Goal: Task Accomplishment & Management: Use online tool/utility

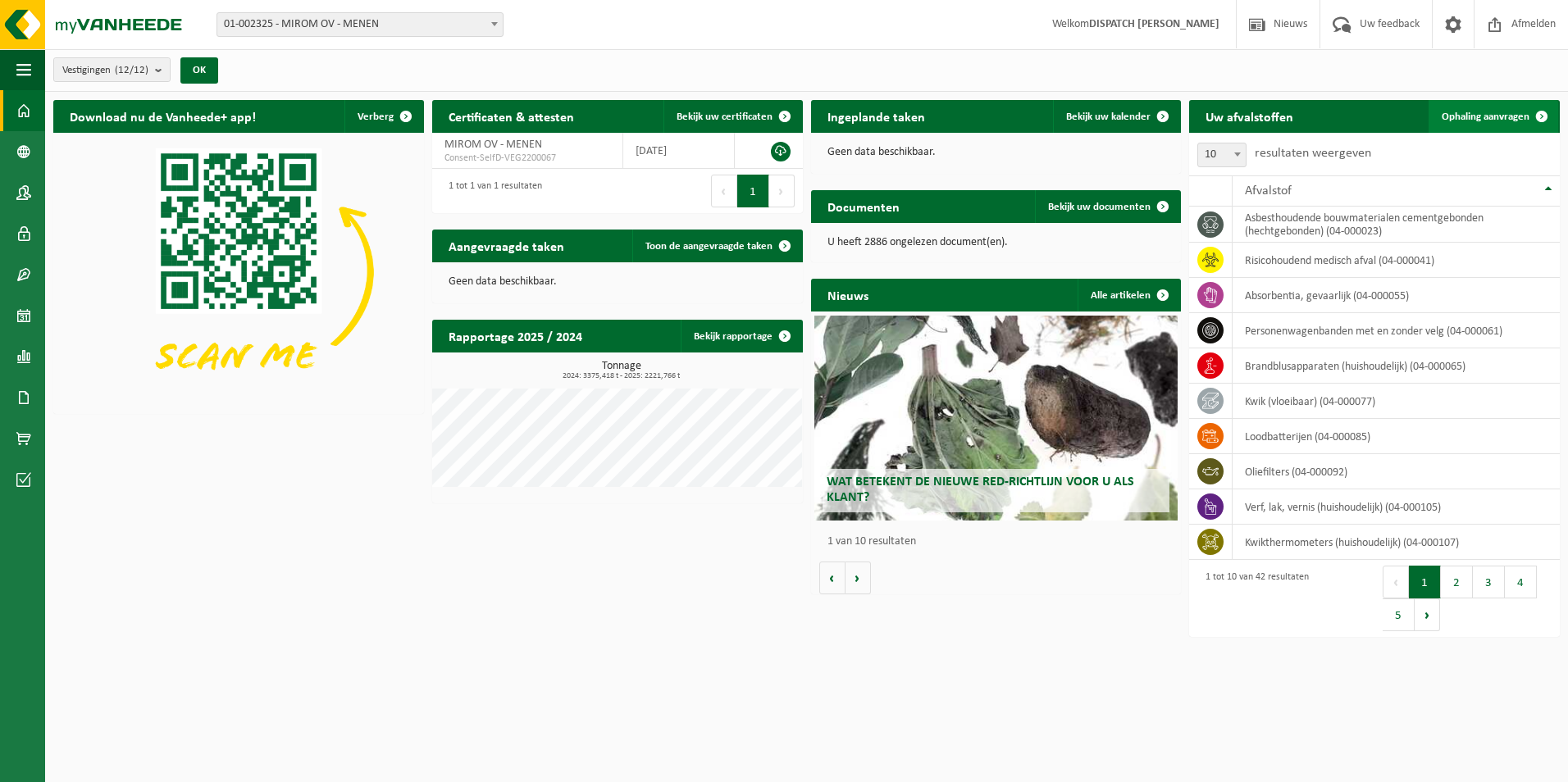
click at [1253, 112] on span "Ophaling aanvragen" at bounding box center [1486, 117] width 88 height 11
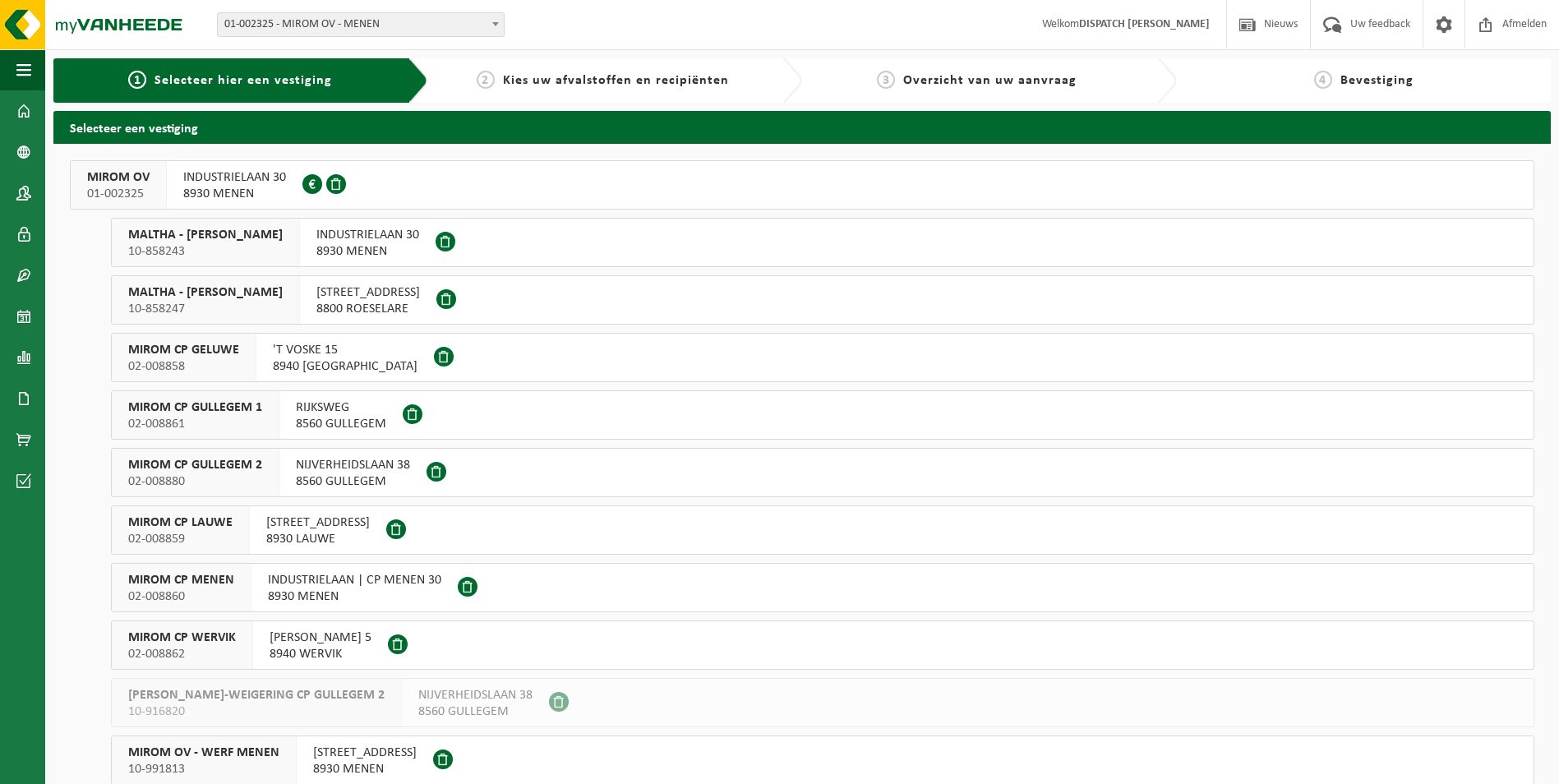
click at [195, 466] on span "MIROM CP GULLEGEM 2" at bounding box center [195, 465] width 134 height 17
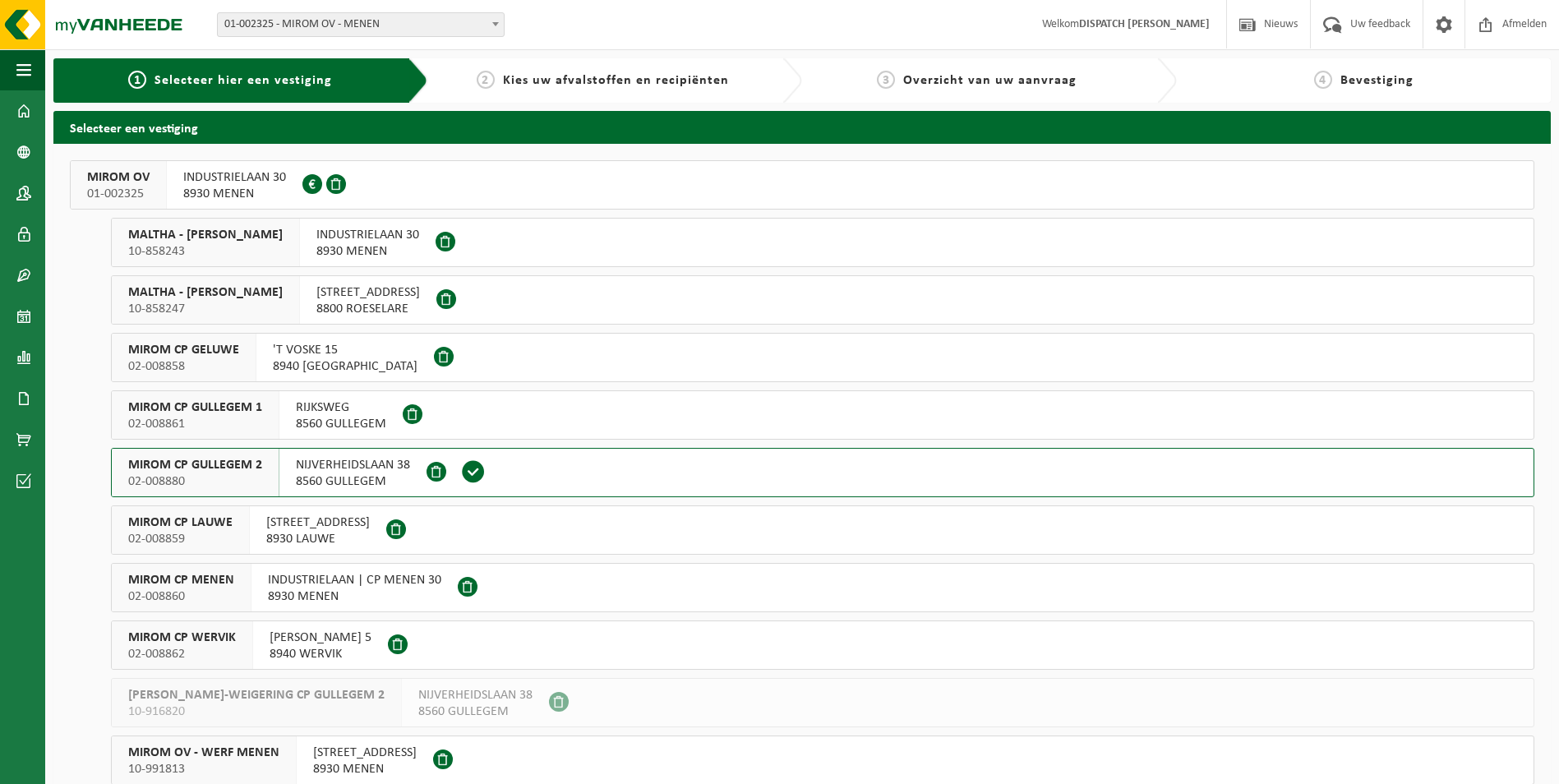
click at [195, 466] on span "MIROM CP GULLEGEM 2" at bounding box center [195, 465] width 134 height 17
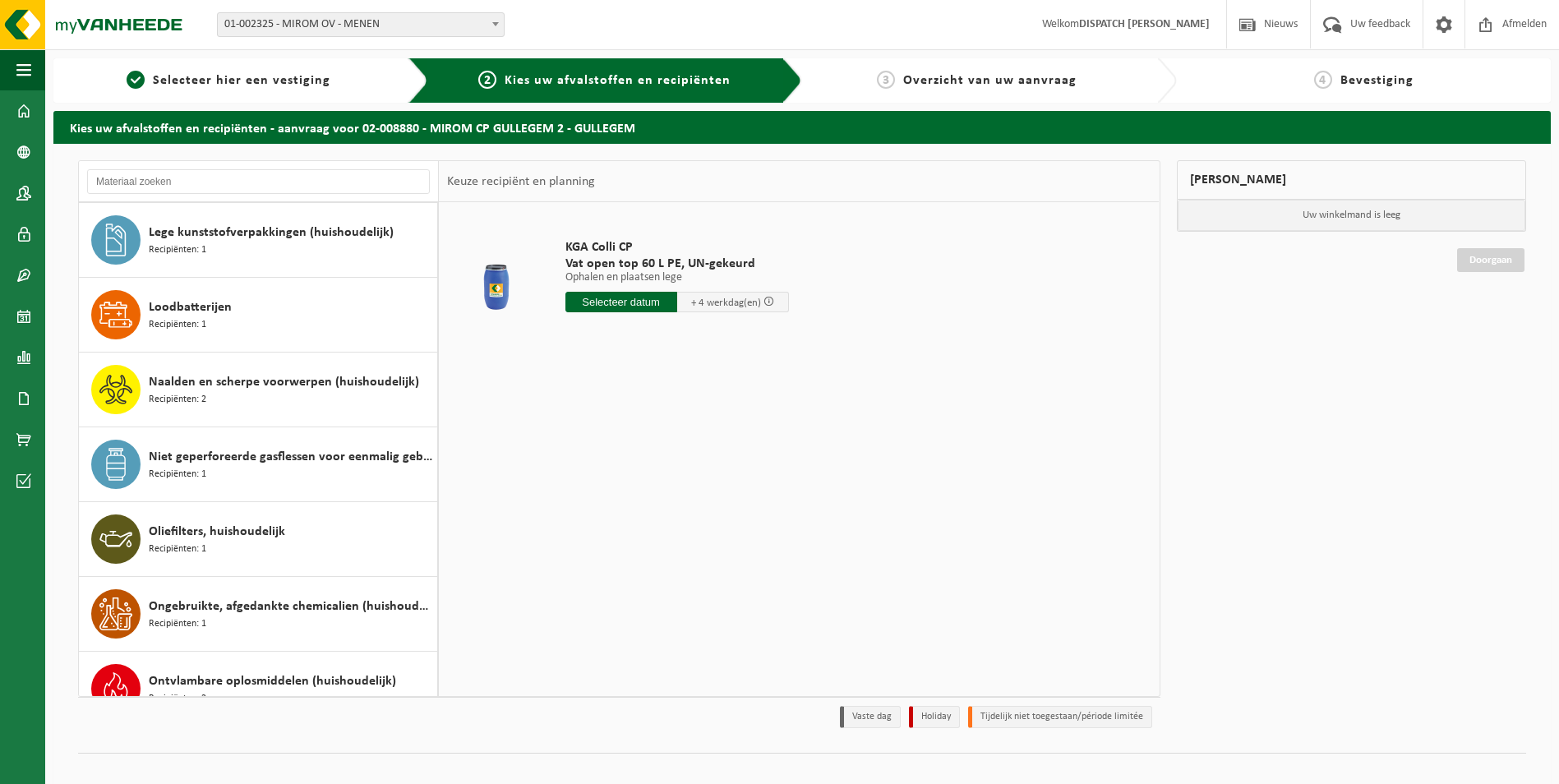
scroll to position [1151, 0]
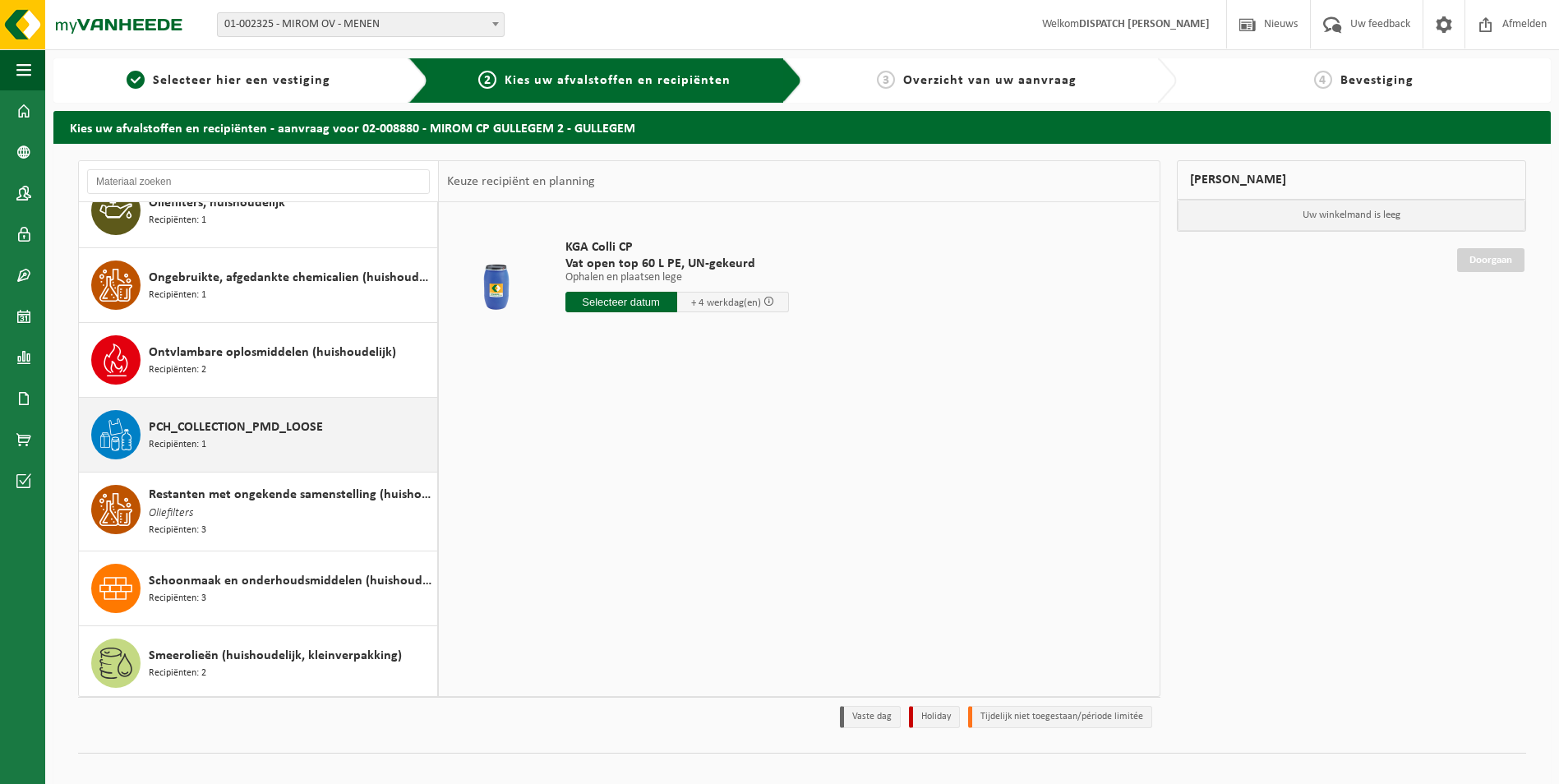
click at [227, 430] on span "PCH_COLLECTION_PMD_LOOSE" at bounding box center [236, 427] width 174 height 20
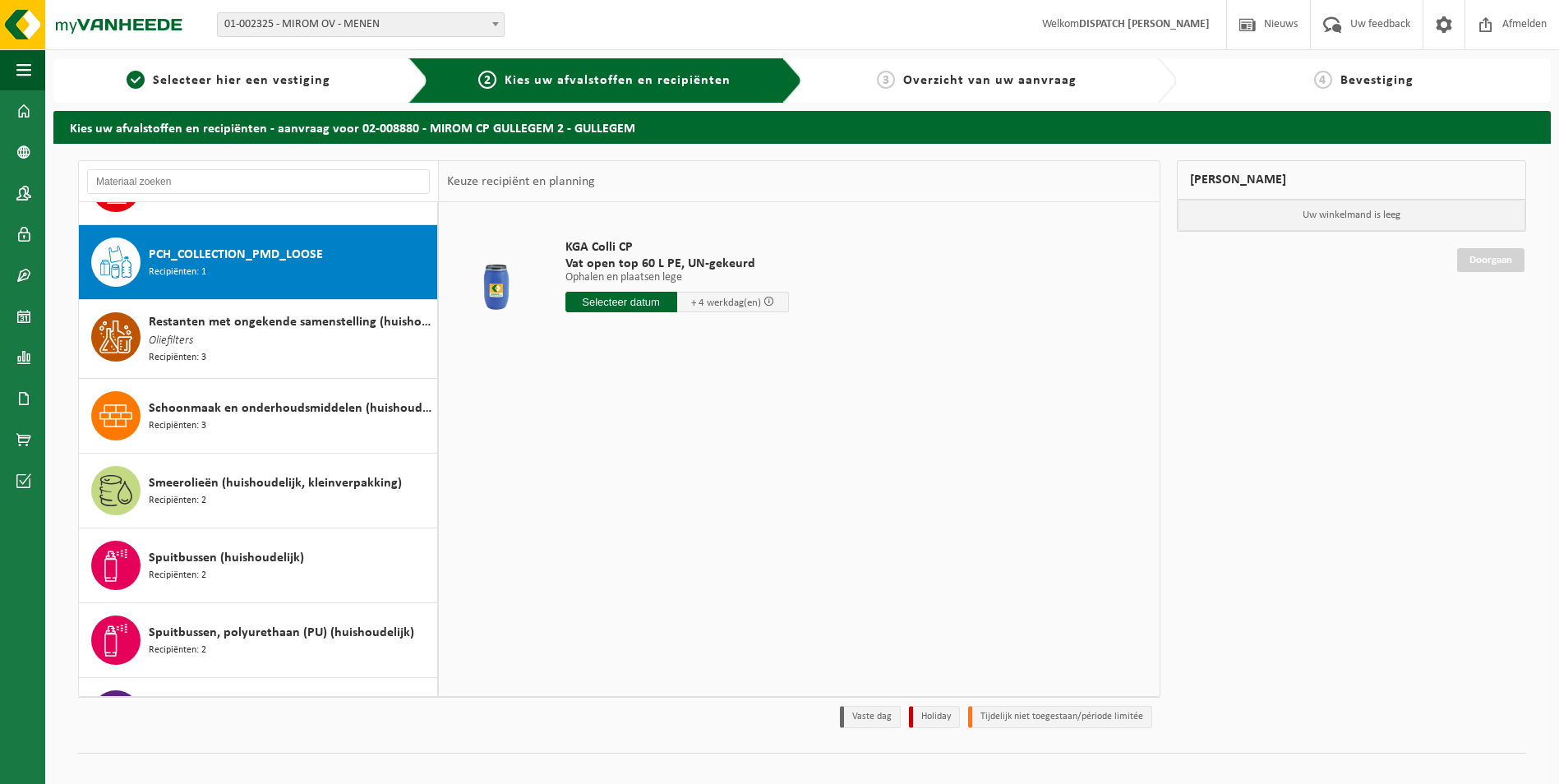
scroll to position [1346, 0]
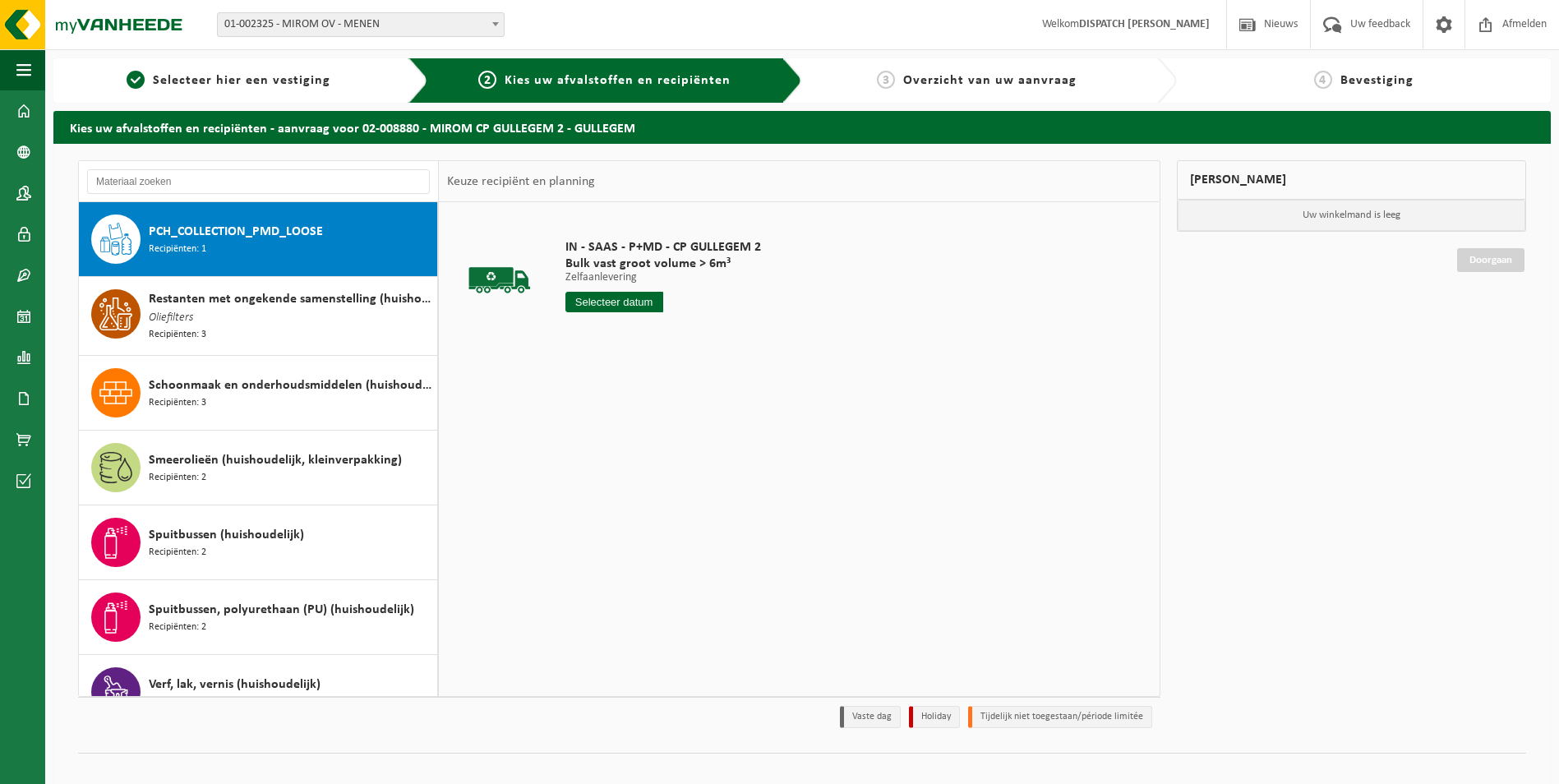
click at [597, 295] on input "text" at bounding box center [615, 302] width 98 height 21
click at [641, 444] on div "17" at bounding box center [638, 448] width 29 height 27
type input "Van [DATE]"
click at [617, 365] on button "In winkelmand" at bounding box center [612, 364] width 90 height 27
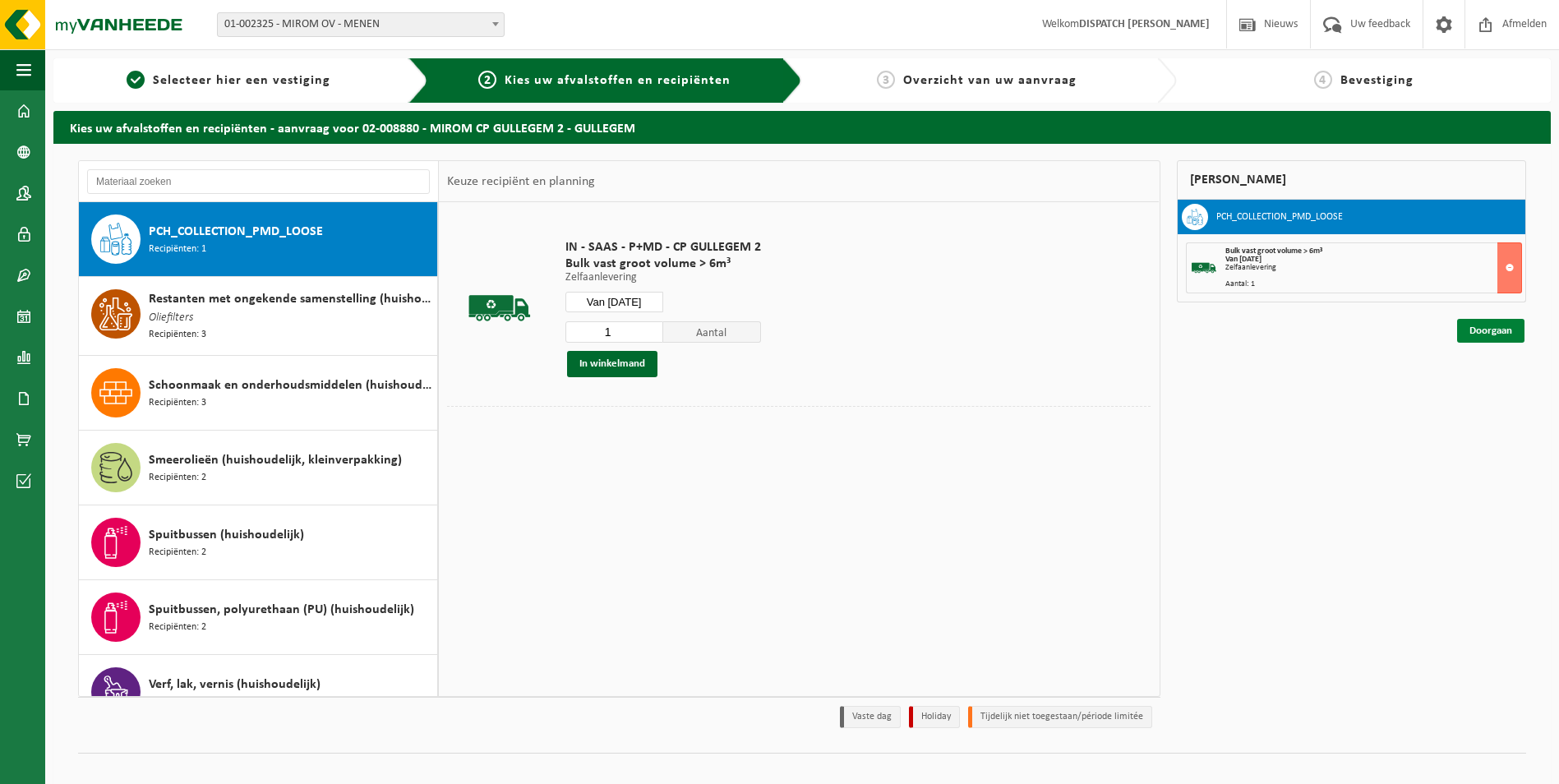
click at [1479, 334] on link "Doorgaan" at bounding box center [1491, 330] width 67 height 24
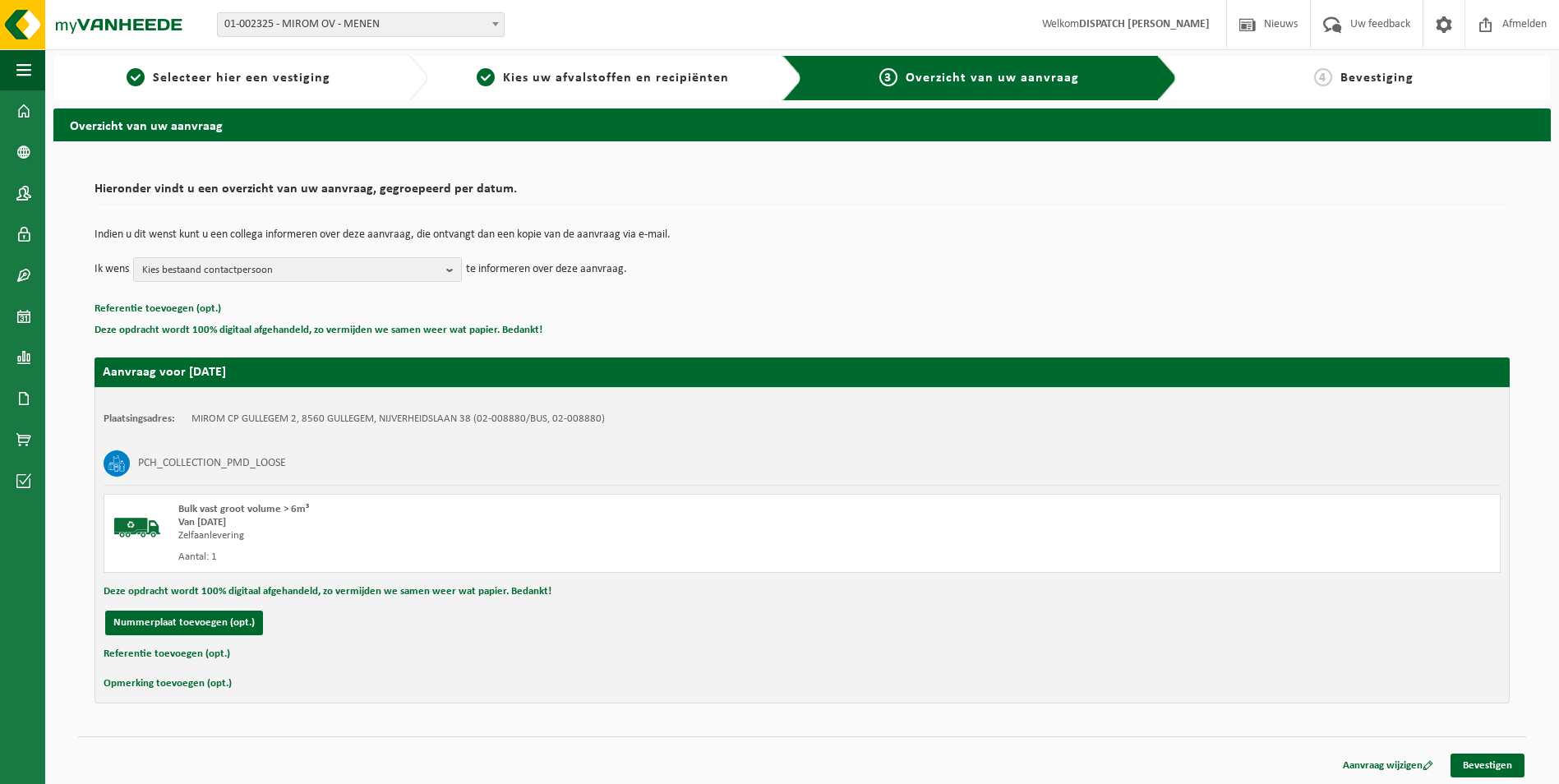
scroll to position [5, 0]
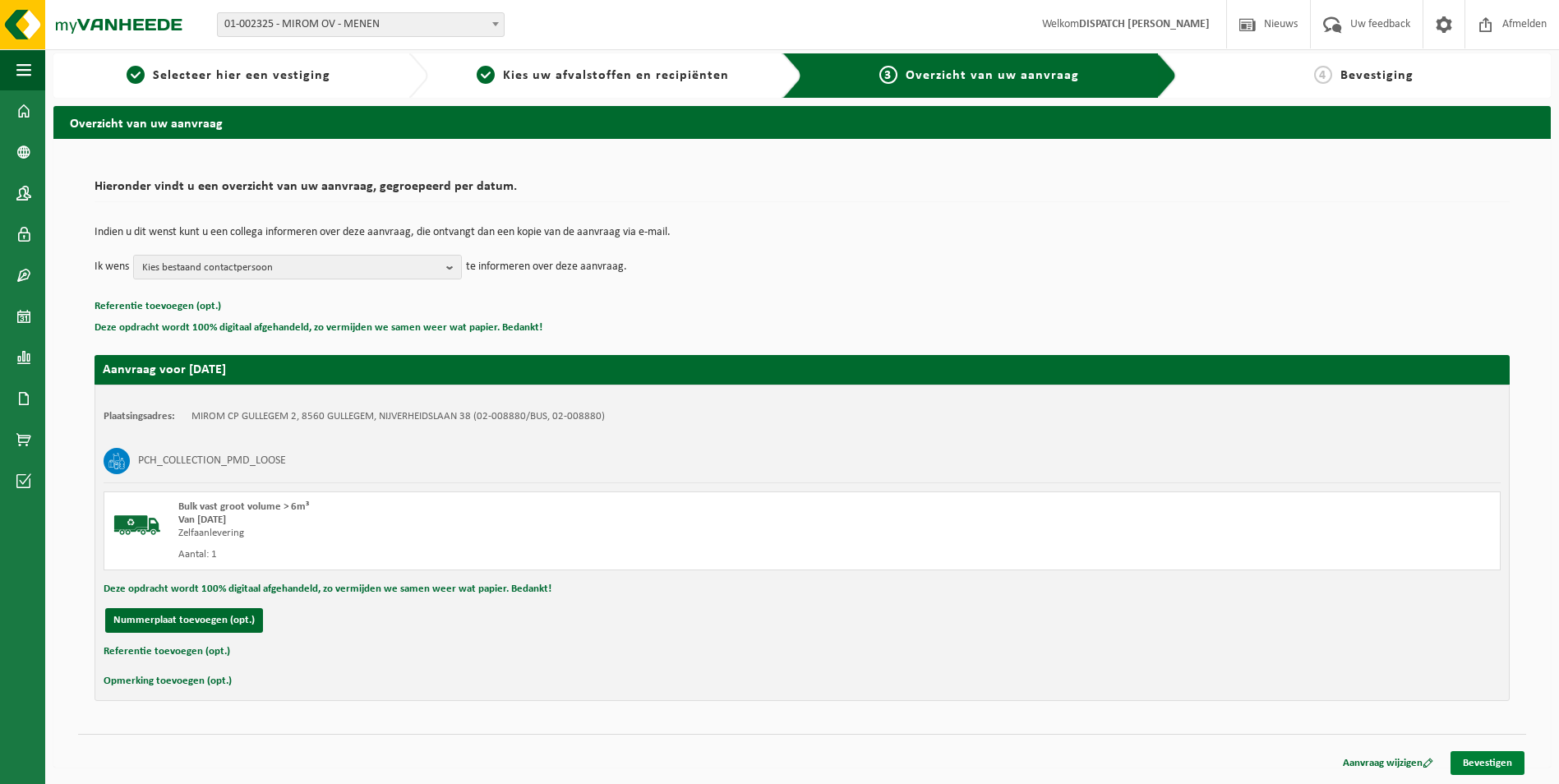
click at [1482, 757] on link "Bevestigen" at bounding box center [1488, 763] width 74 height 24
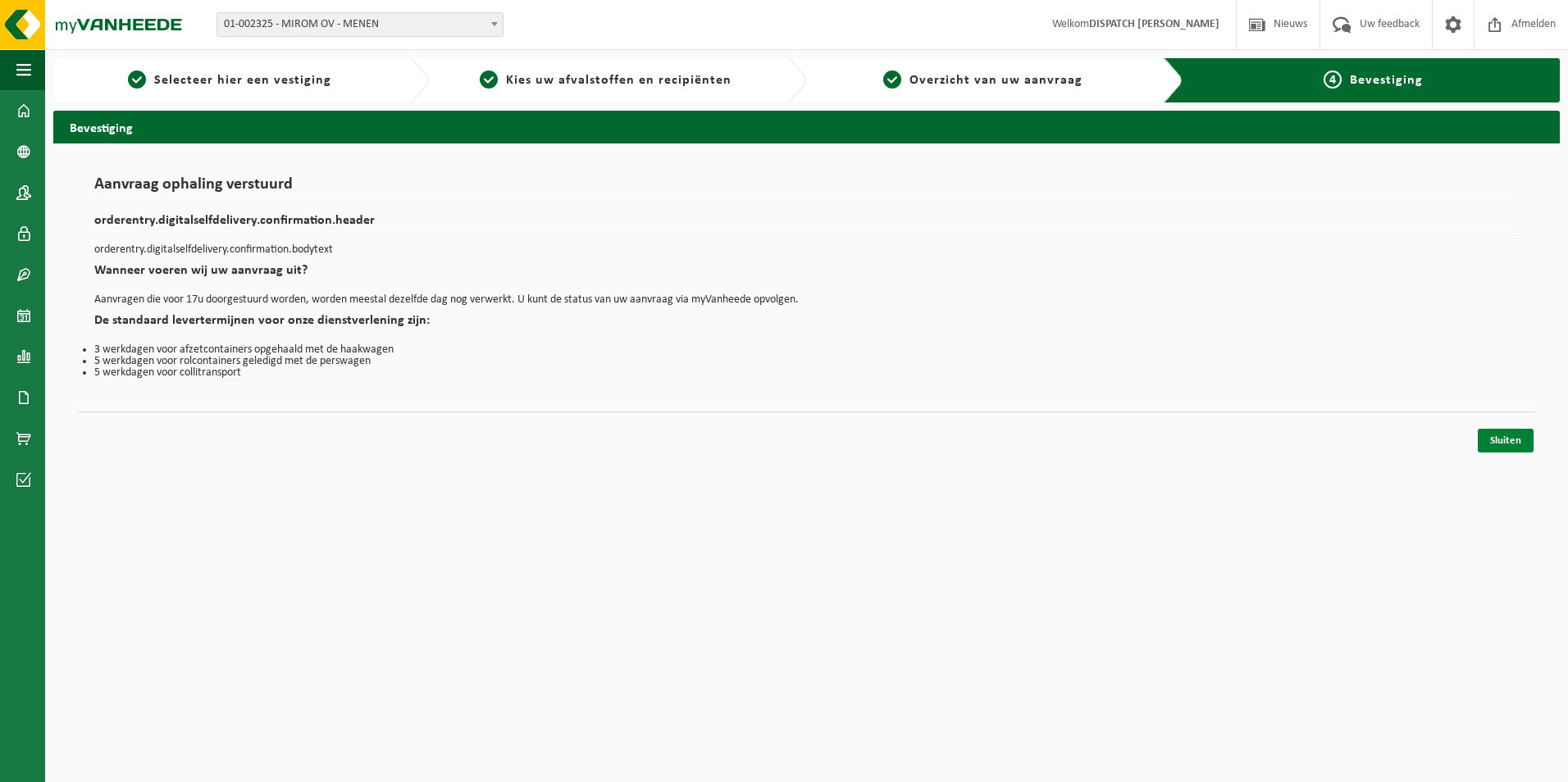
click at [1519, 446] on link "Sluiten" at bounding box center [1505, 440] width 55 height 24
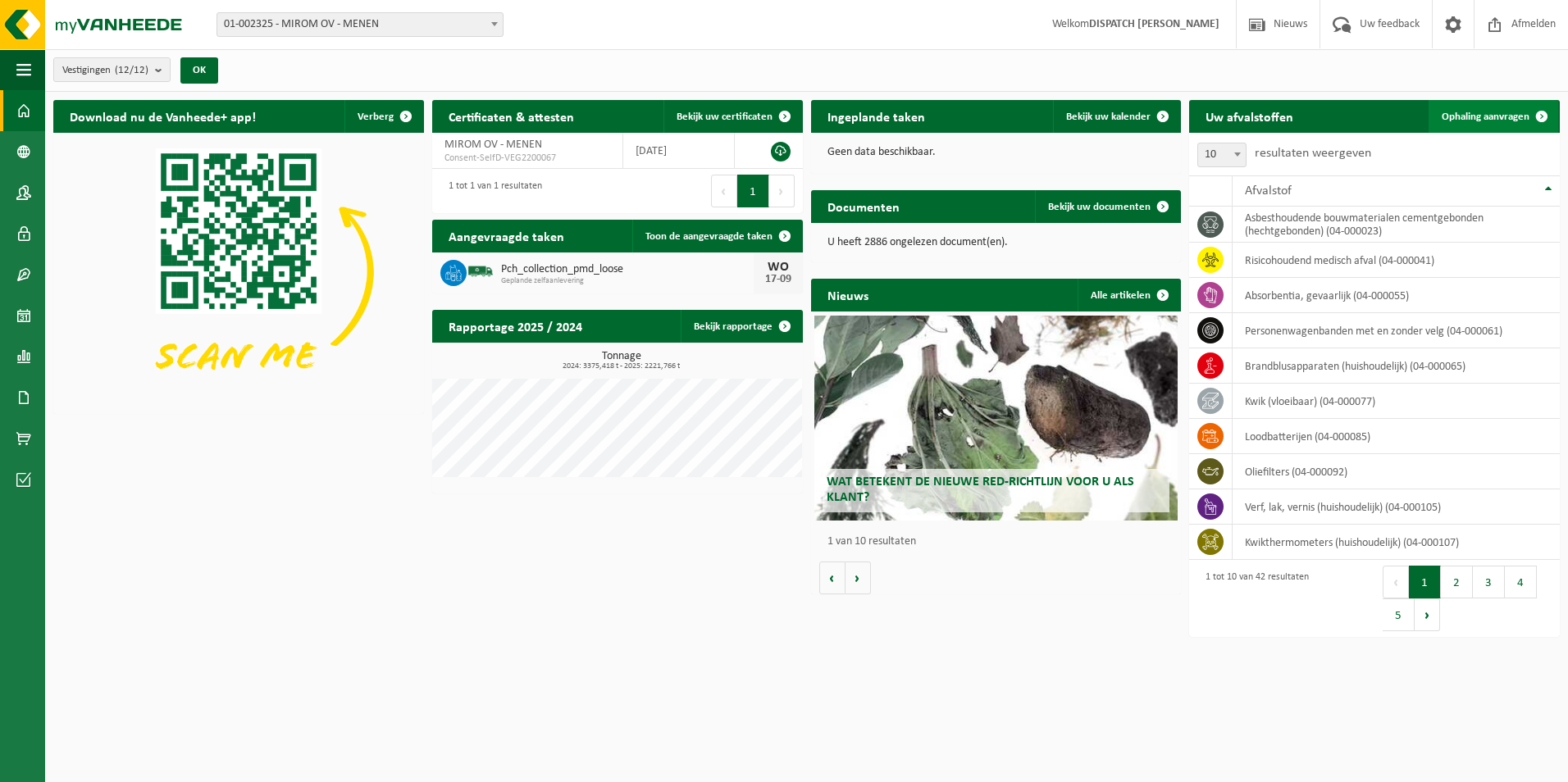
click at [1514, 115] on span "Ophaling aanvragen" at bounding box center [1486, 117] width 88 height 11
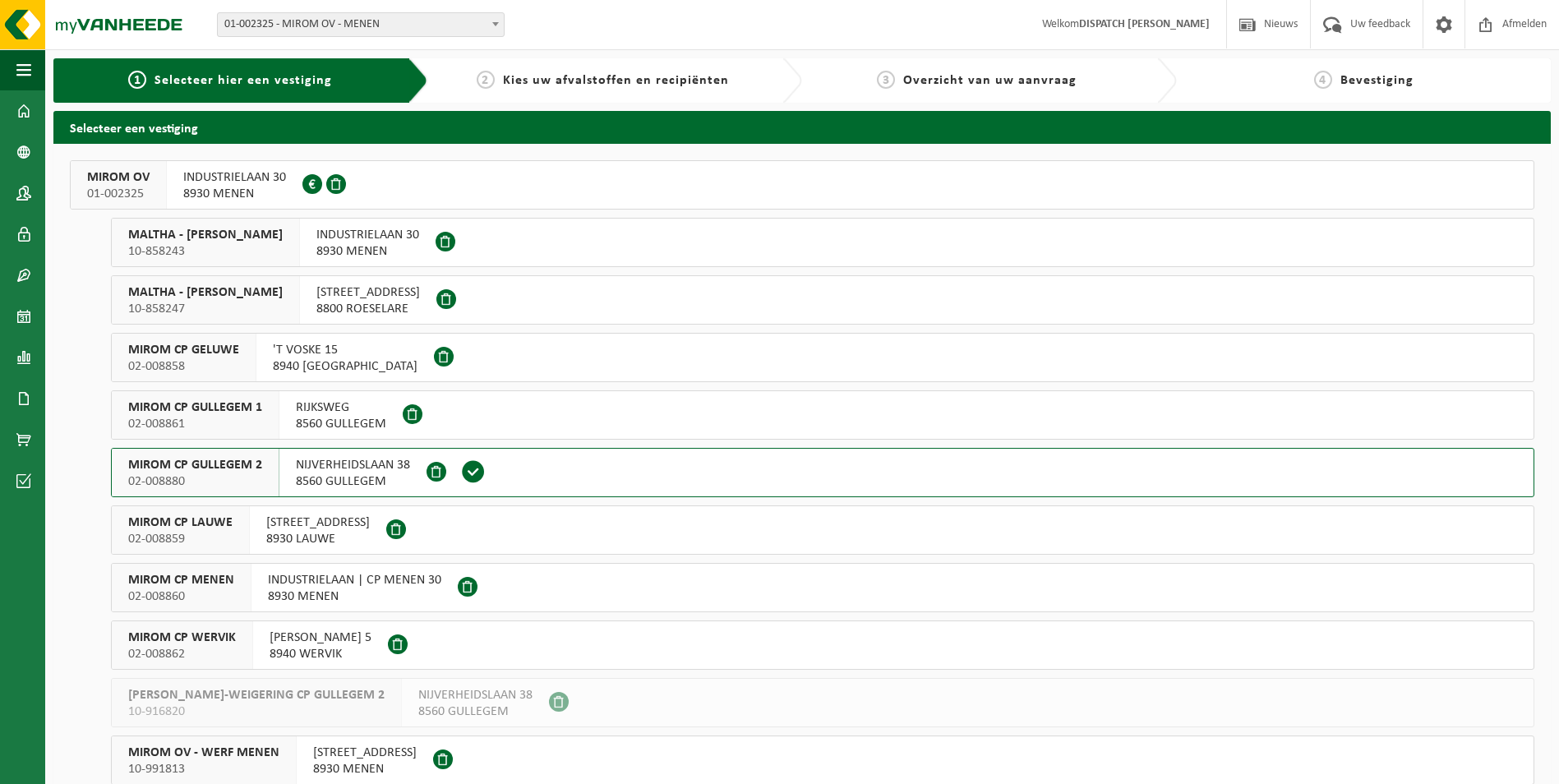
click at [183, 637] on span "MIROM CP WERVIK" at bounding box center [183, 638] width 108 height 17
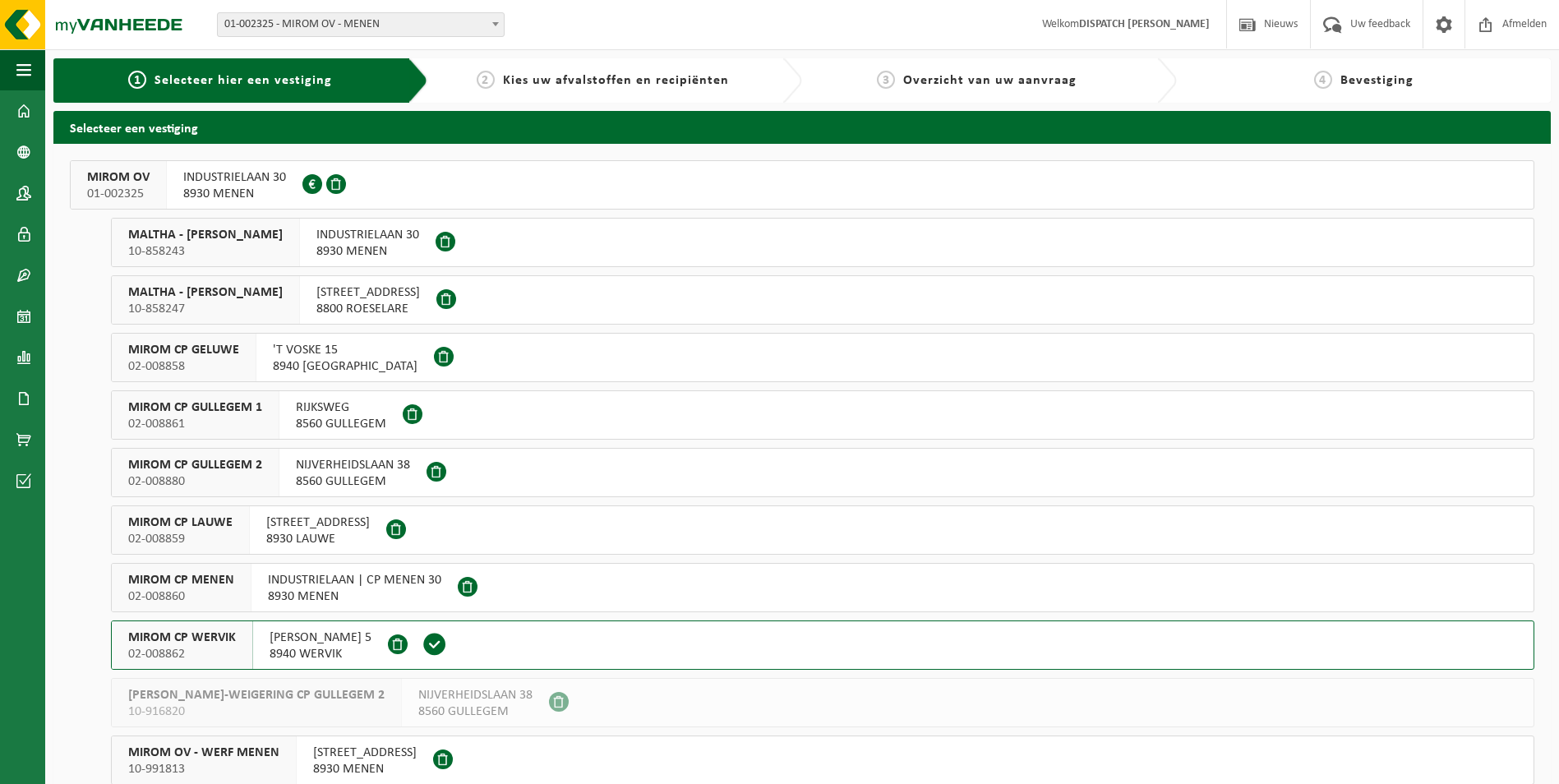
click at [183, 637] on span "MIROM CP WERVIK" at bounding box center [183, 638] width 108 height 17
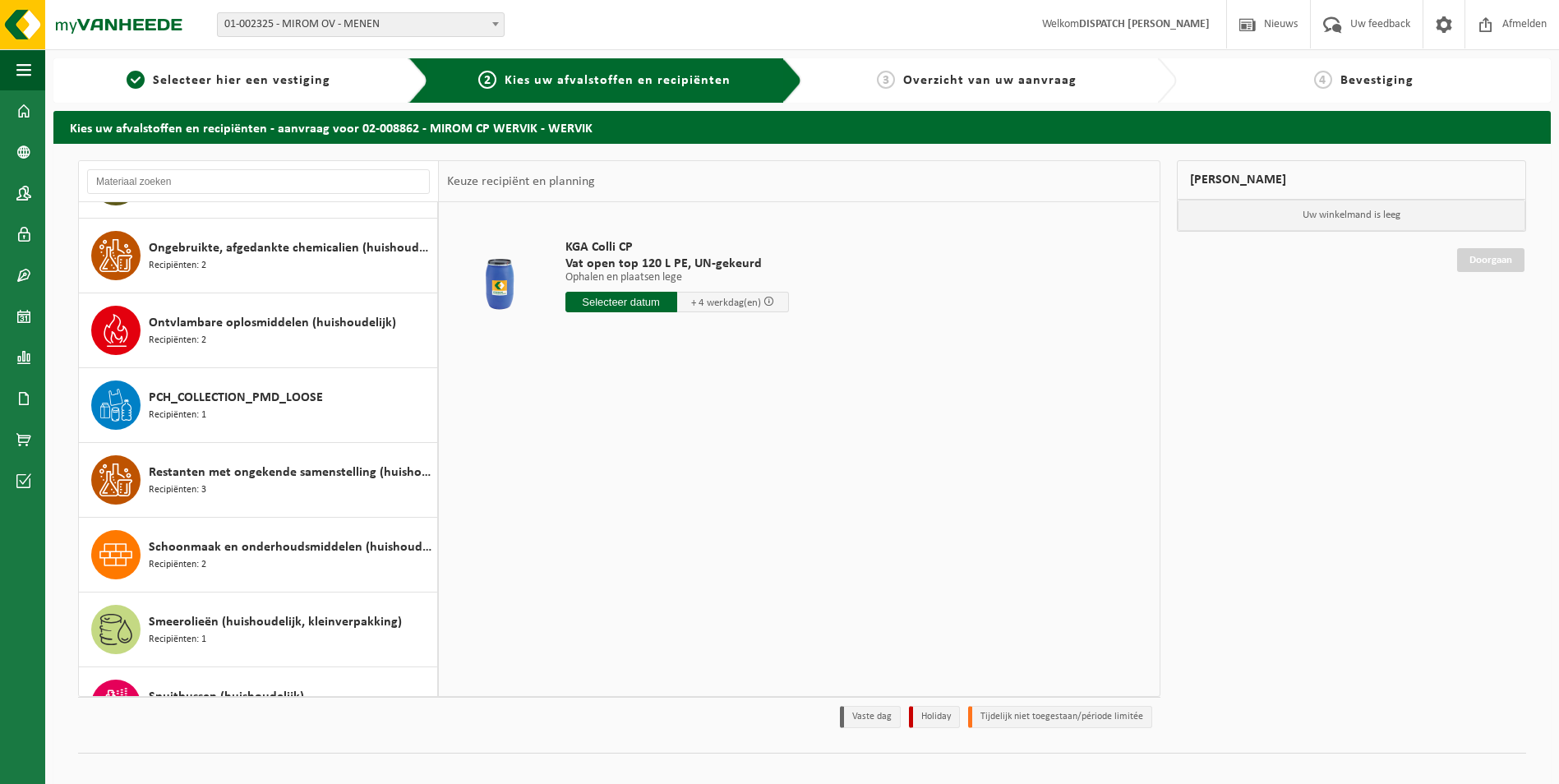
scroll to position [1151, 0]
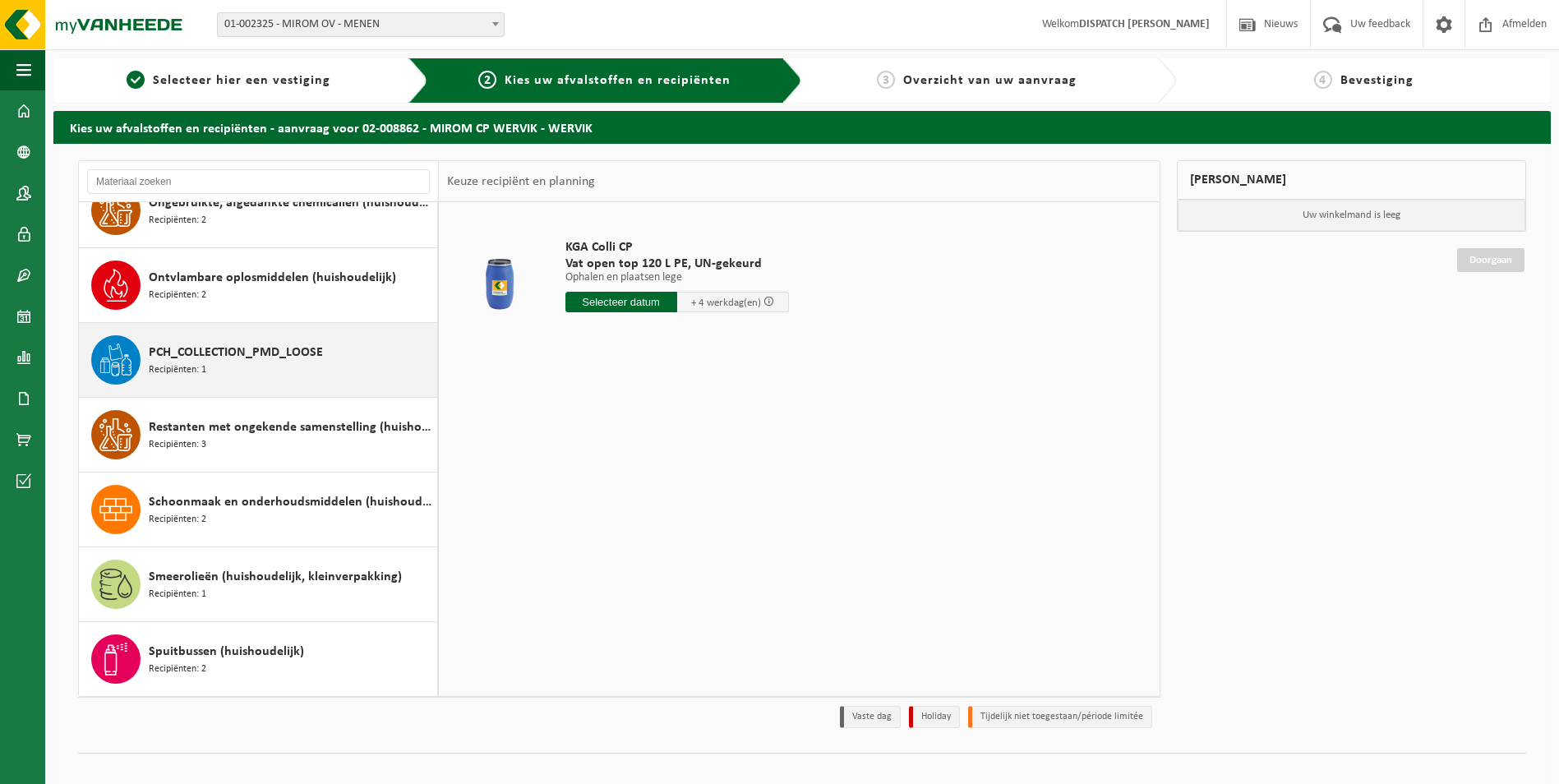
click at [239, 363] on div "PCH_COLLECTION_PMD_LOOSE Recipiënten: 1" at bounding box center [290, 359] width 285 height 49
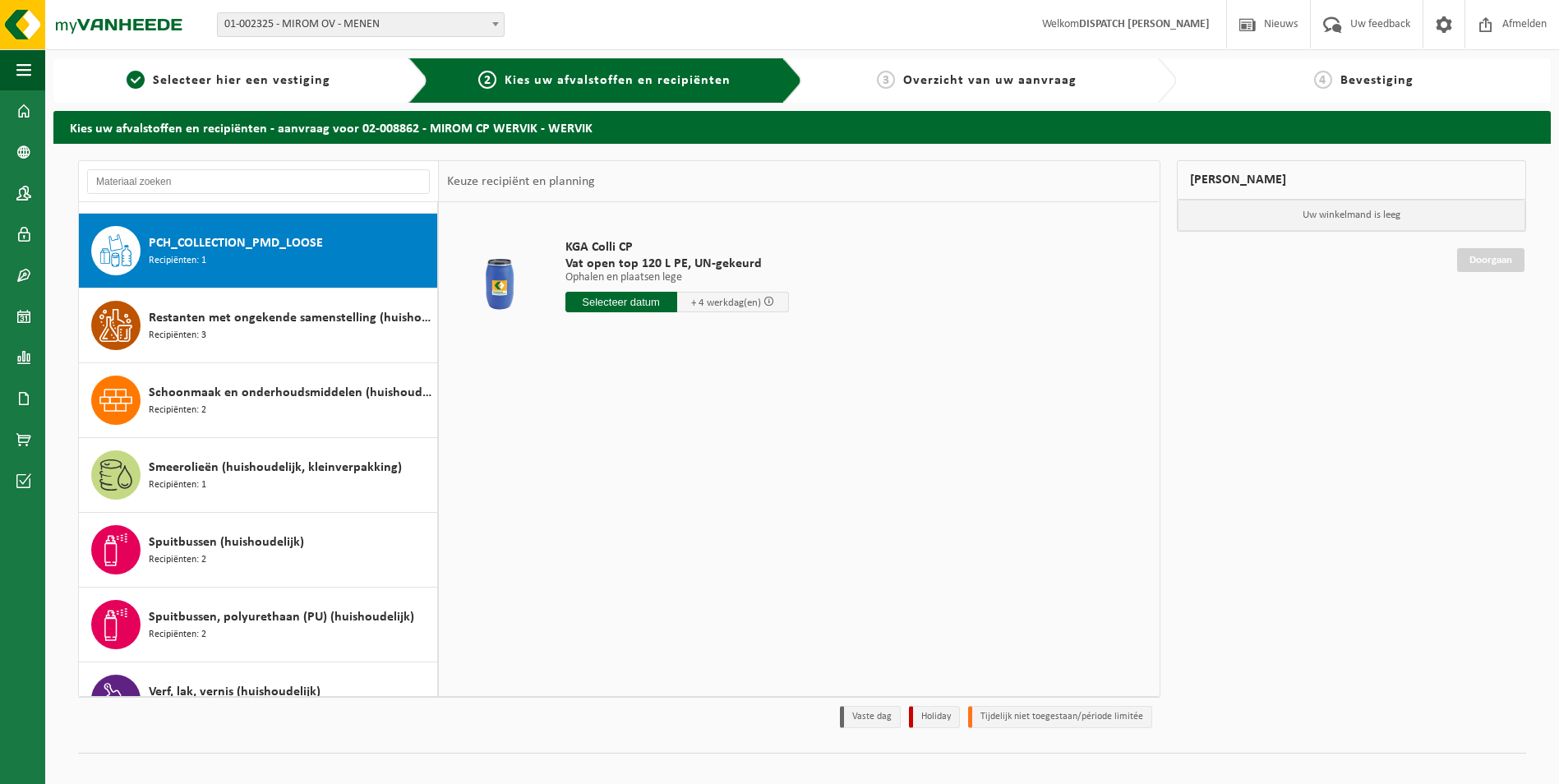
scroll to position [1272, 0]
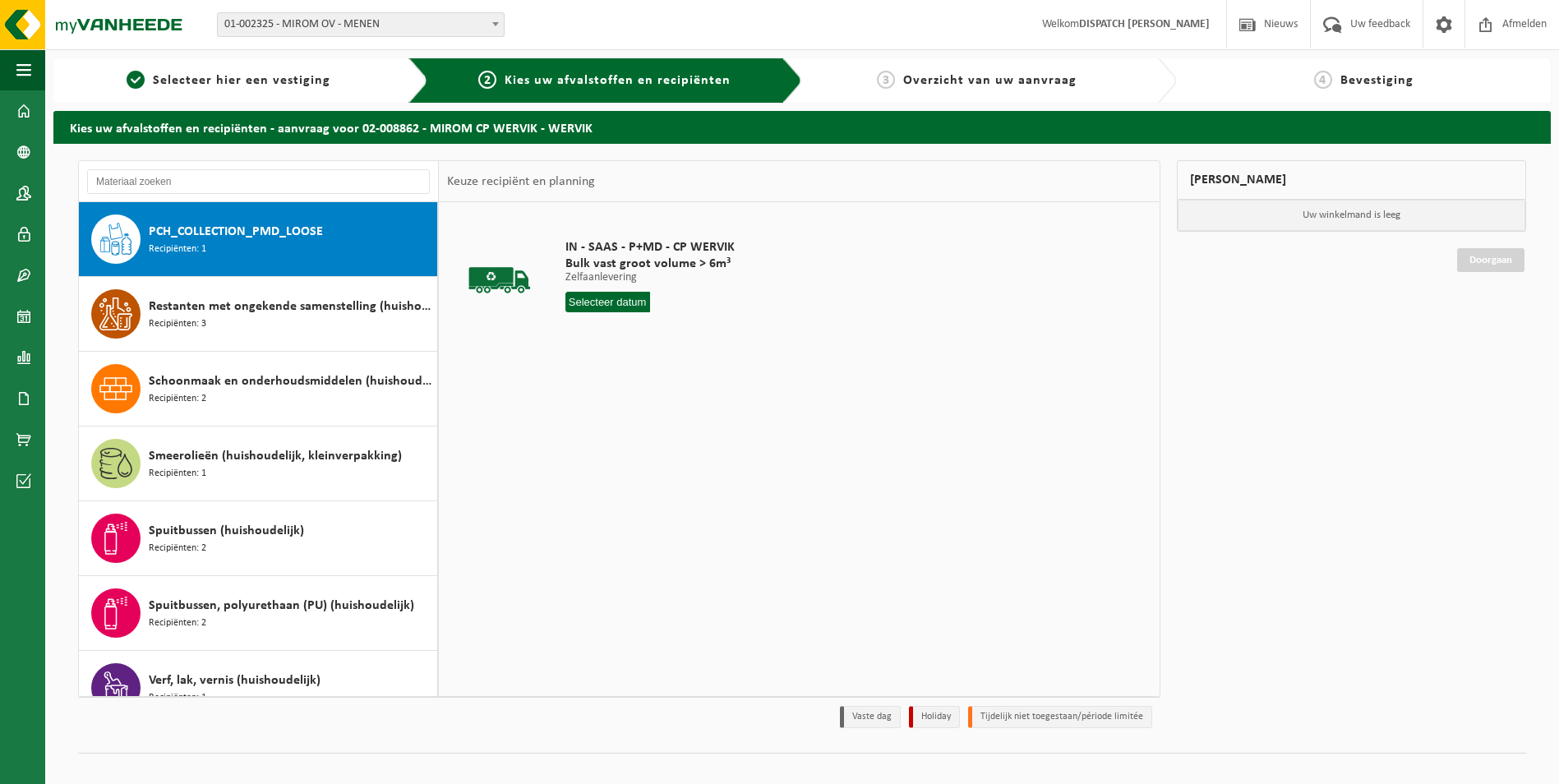
click at [621, 304] on input "text" at bounding box center [608, 302] width 85 height 21
click at [637, 449] on div "17" at bounding box center [638, 448] width 29 height 27
type input "Van 2025-09-17"
click at [606, 359] on button "In winkelmand" at bounding box center [612, 364] width 90 height 27
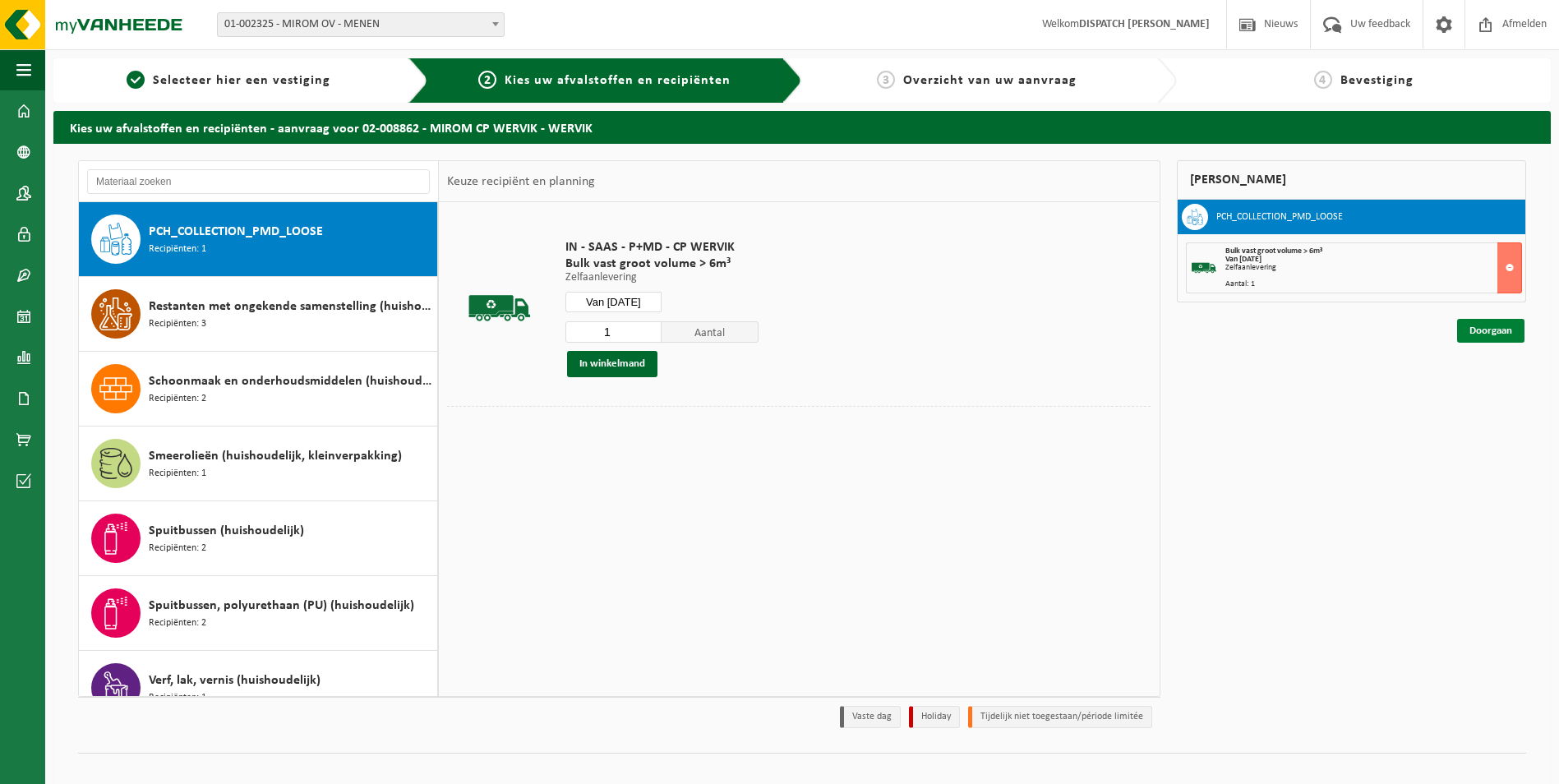
click at [1474, 332] on link "Doorgaan" at bounding box center [1491, 330] width 67 height 24
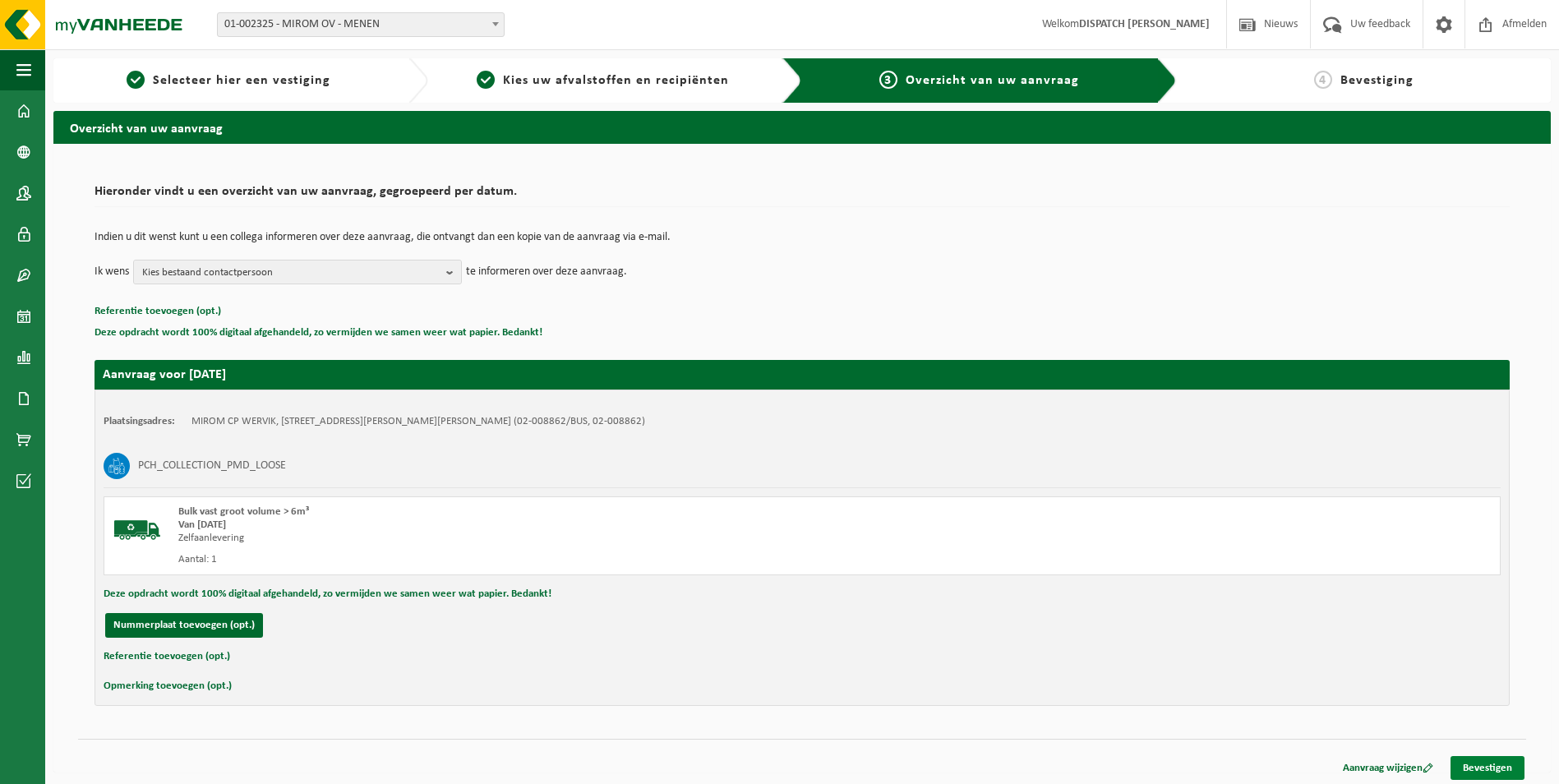
click at [1505, 766] on link "Bevestigen" at bounding box center [1488, 767] width 74 height 24
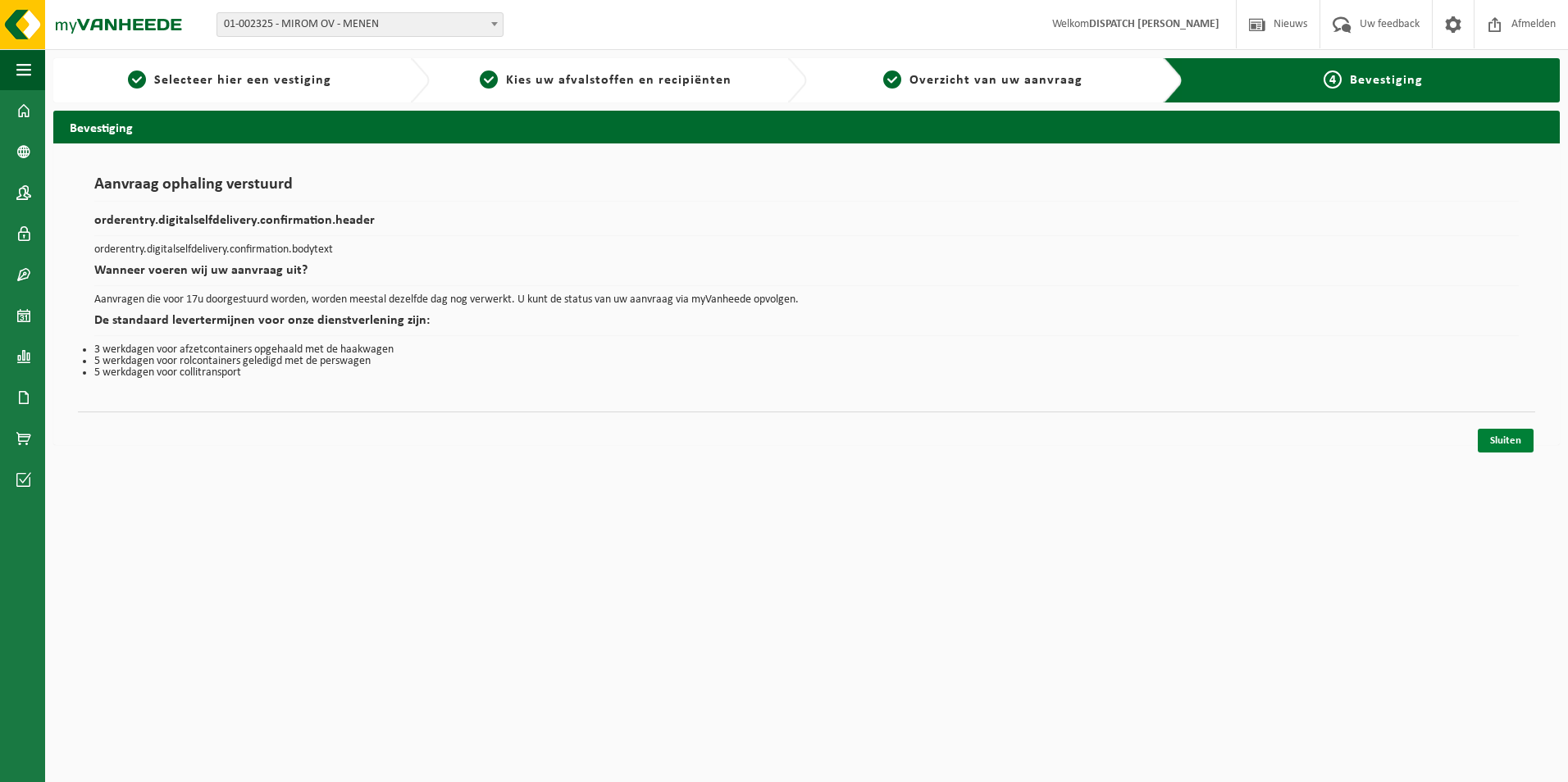
click at [1494, 442] on link "Sluiten" at bounding box center [1505, 440] width 55 height 24
